Goal: Information Seeking & Learning: Compare options

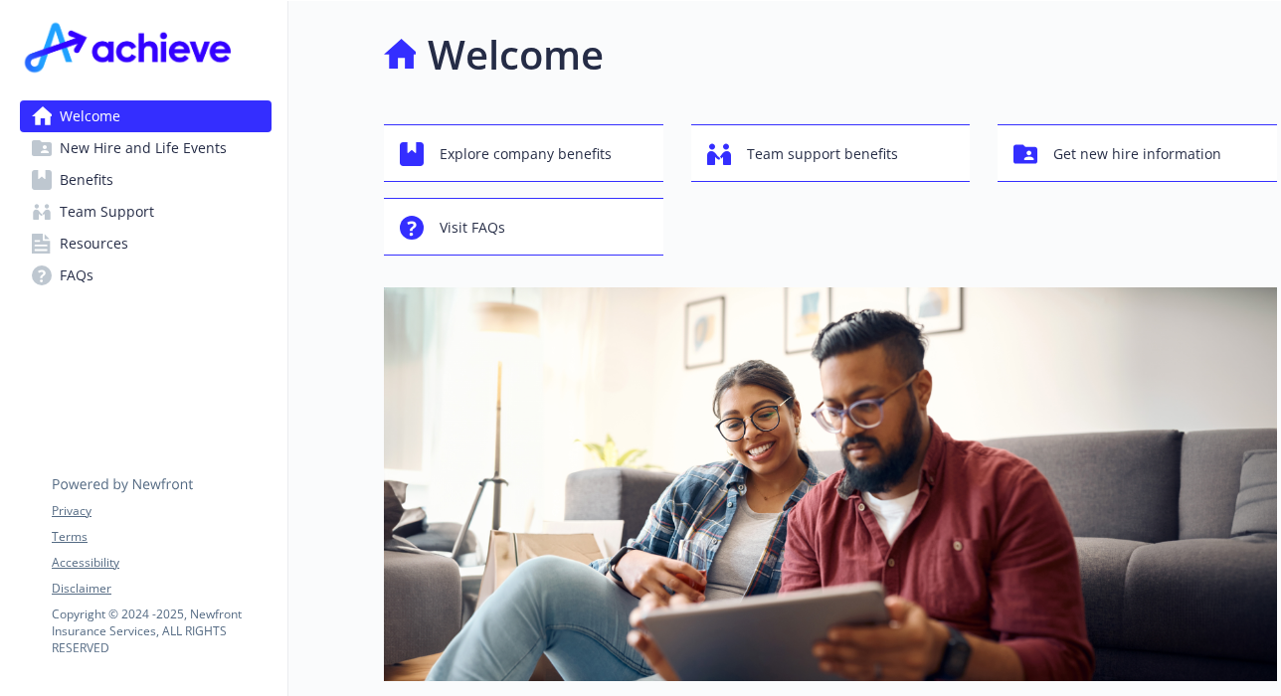
click at [130, 143] on span "New Hire and Life Events" at bounding box center [143, 148] width 167 height 32
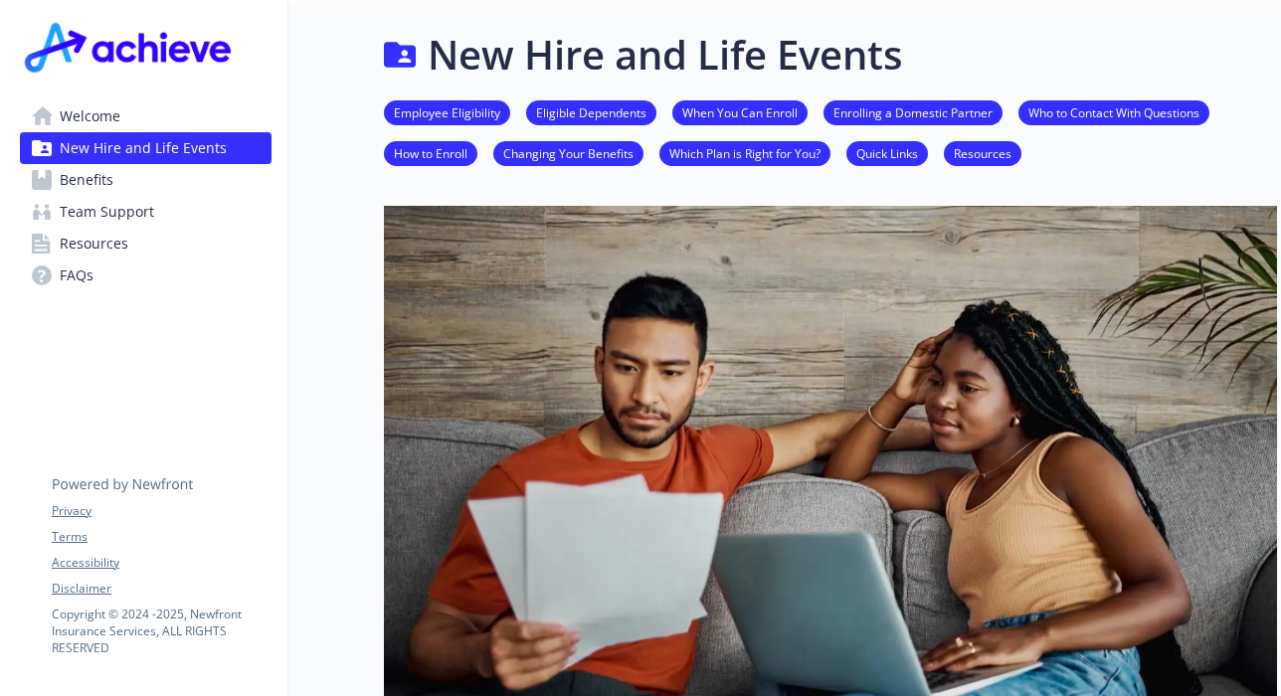
click at [95, 184] on span "Benefits" at bounding box center [87, 180] width 54 height 32
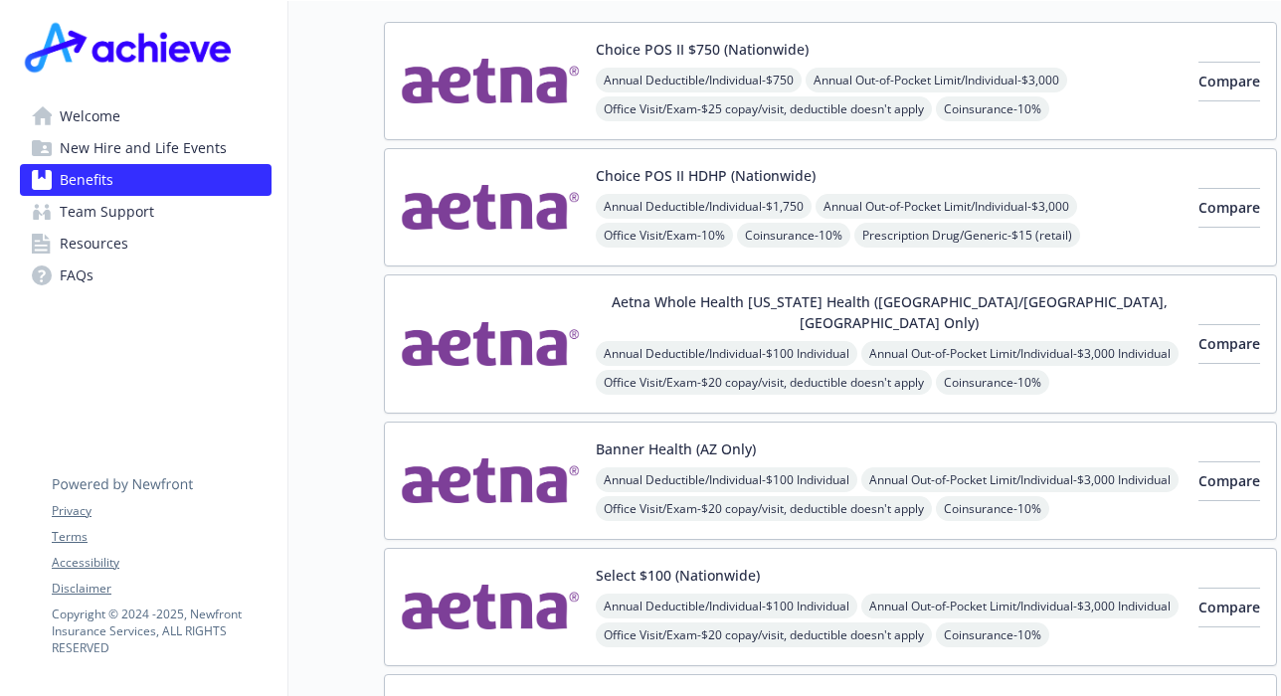
scroll to position [99, 0]
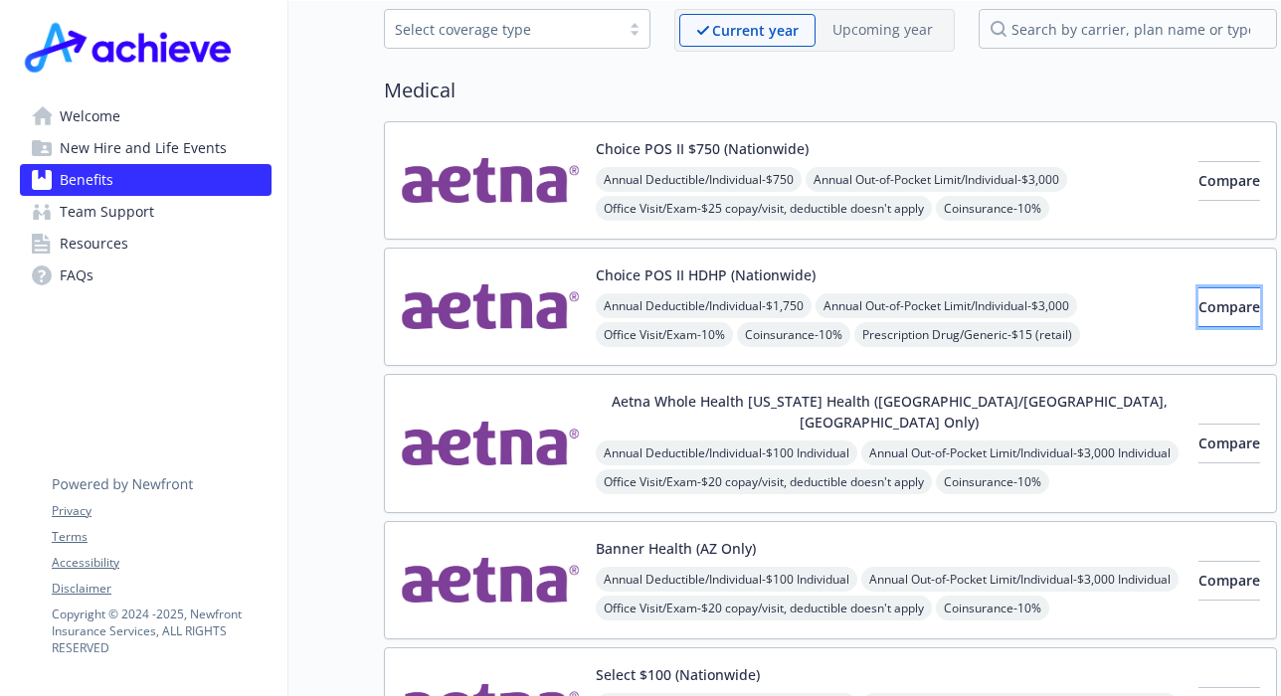
click at [1198, 311] on button "Compare" at bounding box center [1229, 307] width 62 height 40
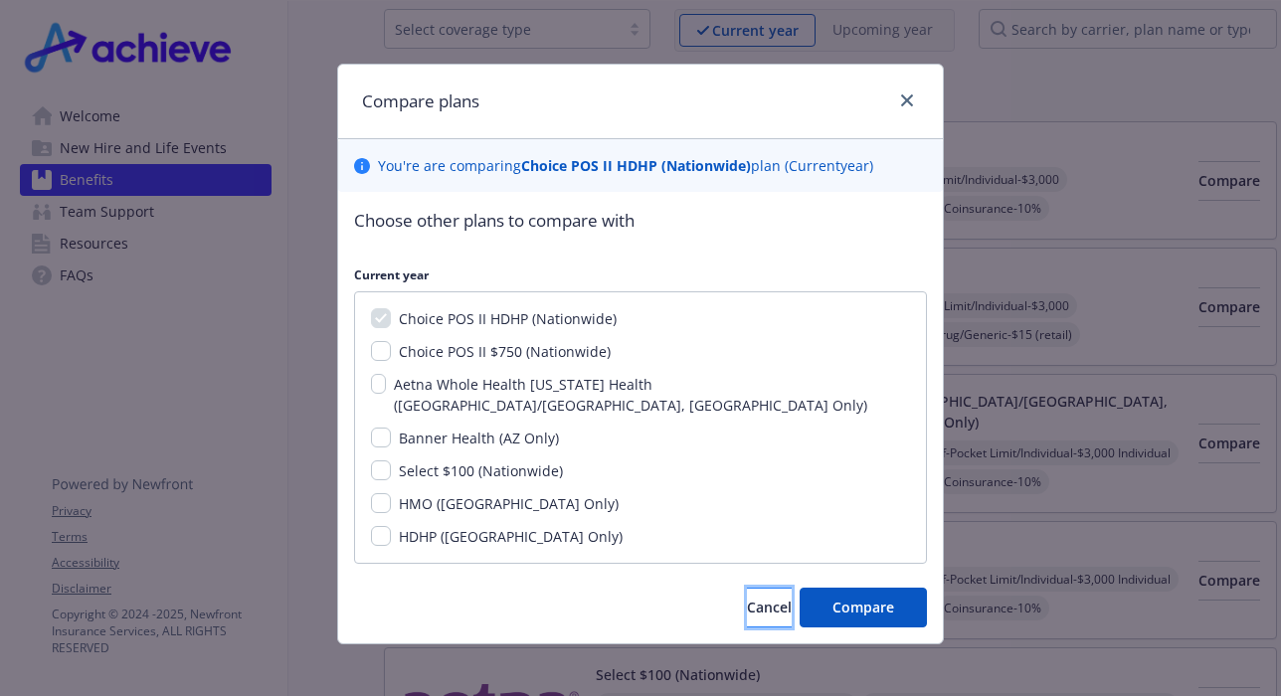
click at [751, 598] on span "Cancel" at bounding box center [769, 607] width 45 height 19
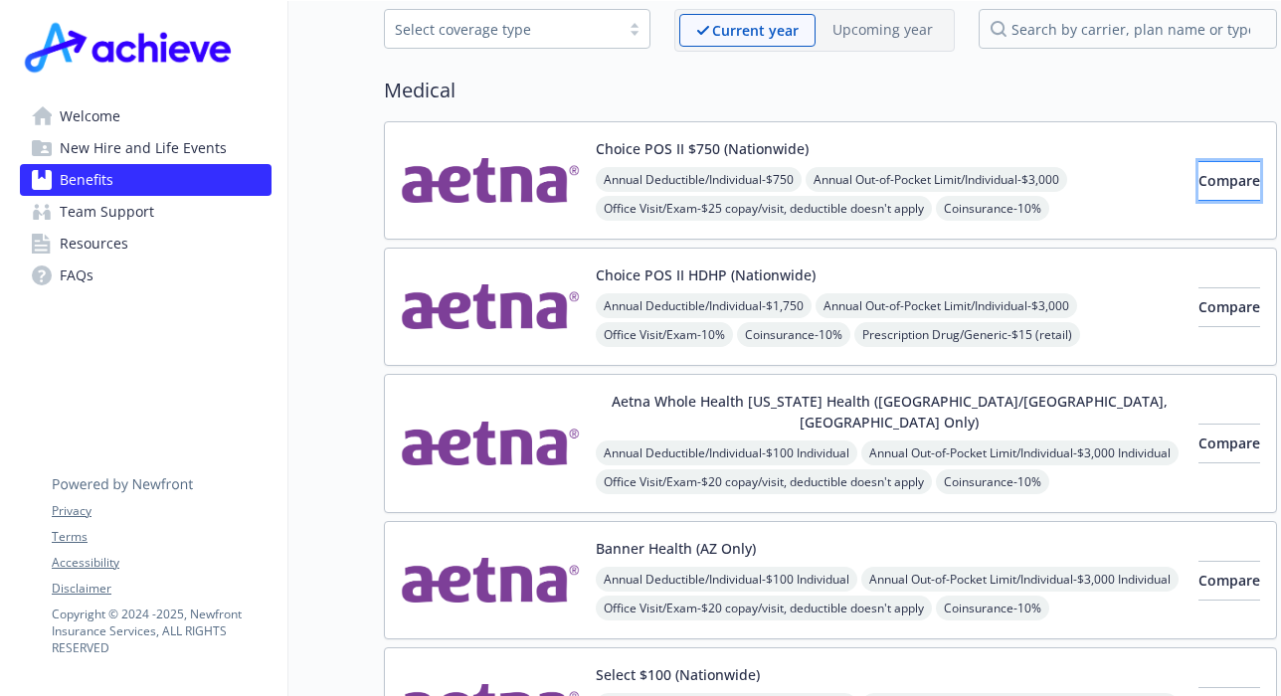
click at [1198, 180] on span "Compare" at bounding box center [1229, 180] width 62 height 19
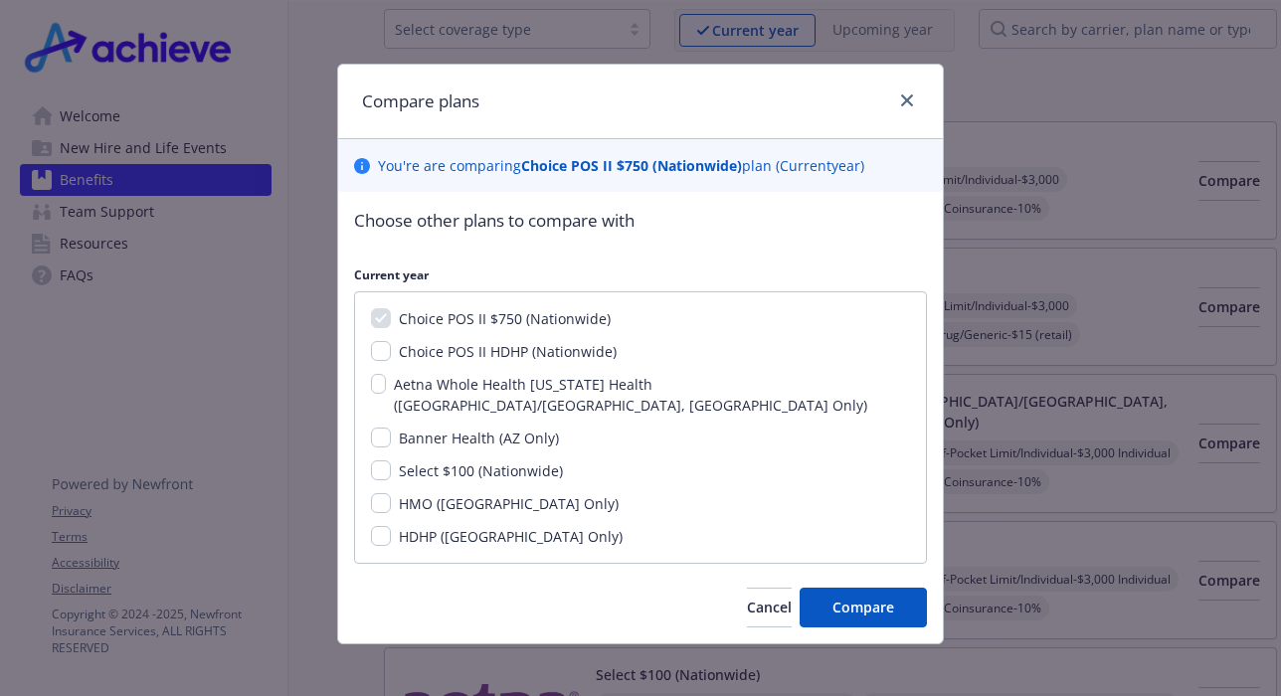
click at [470, 353] on span "Choice POS II HDHP (Nationwide)" at bounding box center [508, 351] width 218 height 19
click at [391, 353] on input "Choice POS II HDHP (Nationwide)" at bounding box center [381, 351] width 20 height 20
checkbox input "true"
click at [869, 598] on span "Compare" at bounding box center [863, 607] width 62 height 19
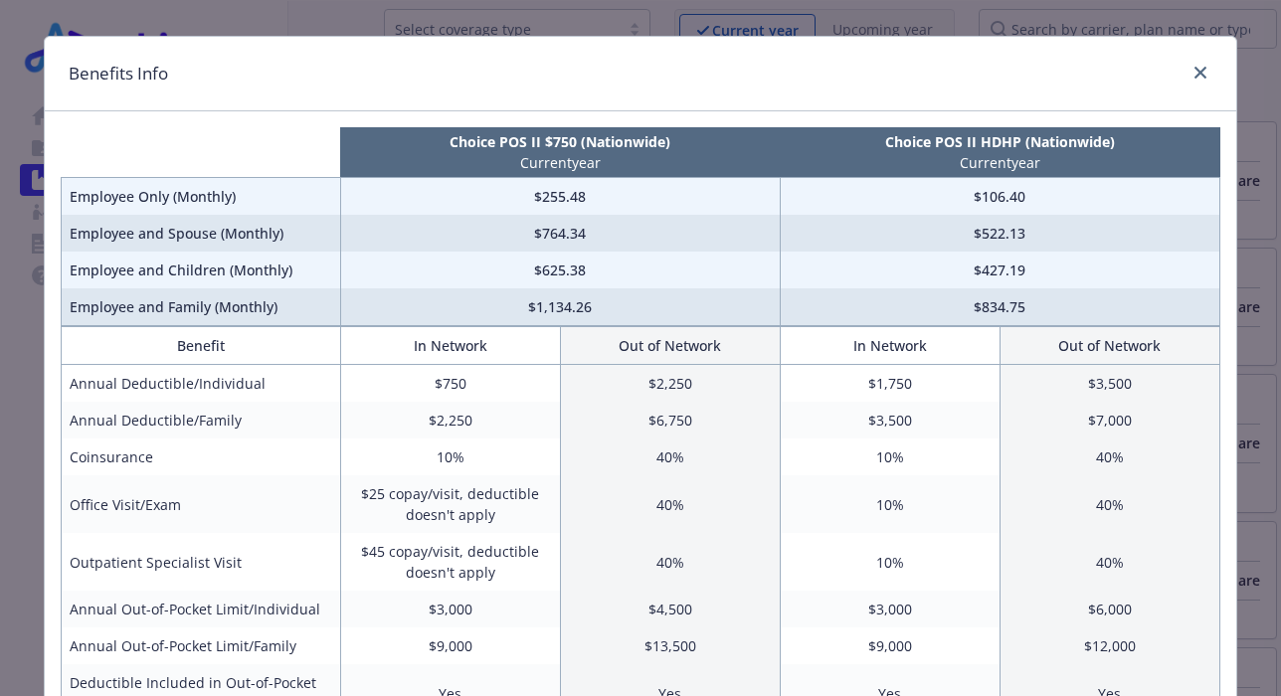
scroll to position [0, 0]
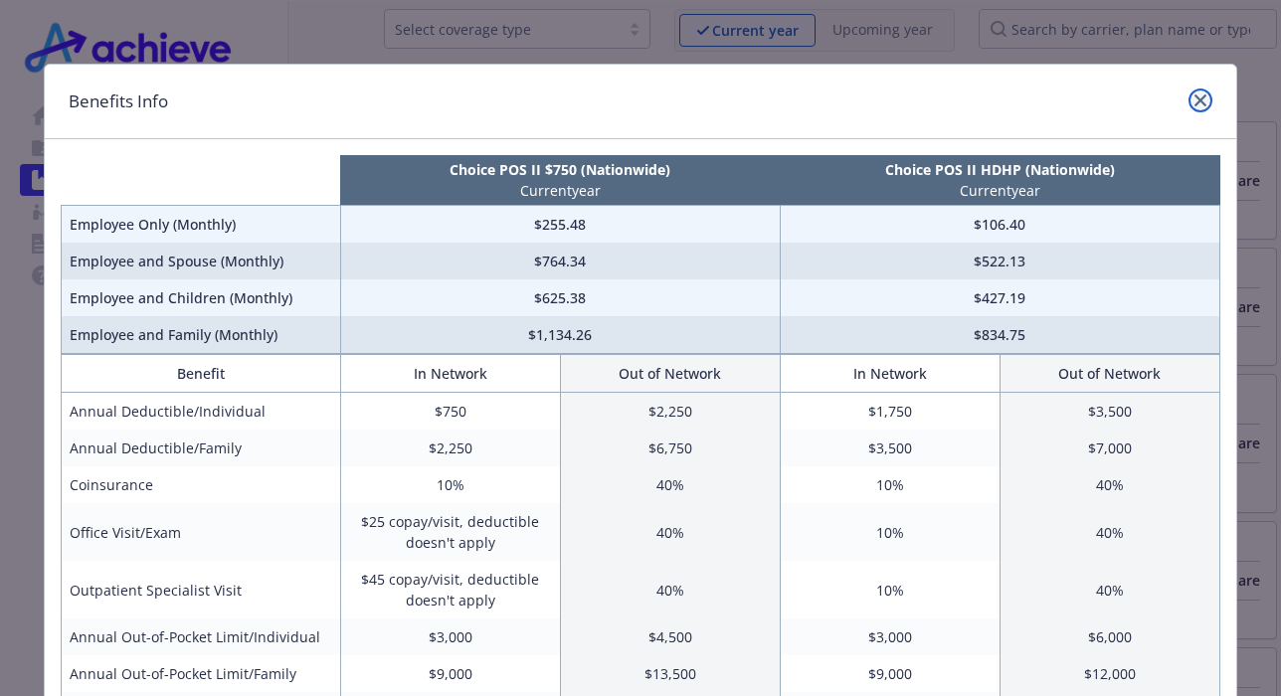
click at [1188, 98] on link "close" at bounding box center [1200, 100] width 24 height 24
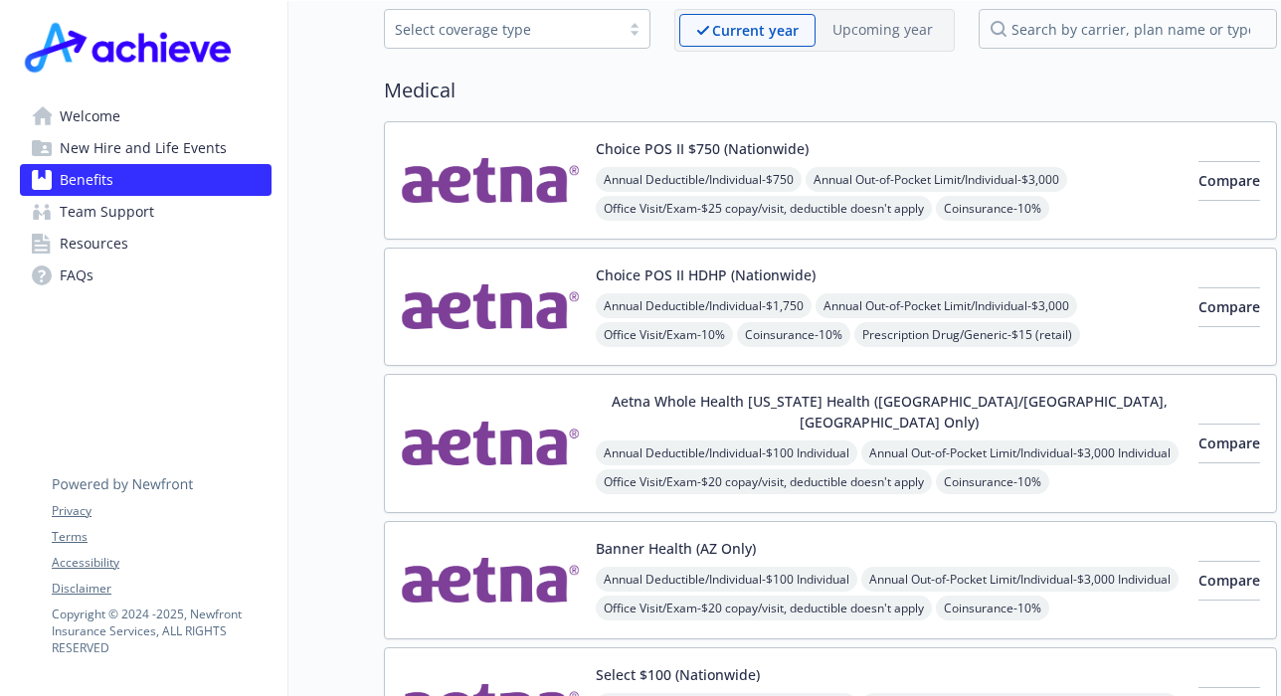
click at [1185, 98] on h2 "Medical" at bounding box center [830, 91] width 893 height 30
click at [101, 182] on span "Benefits" at bounding box center [87, 180] width 54 height 32
click at [197, 171] on link "Benefits" at bounding box center [146, 180] width 252 height 32
